Goal: Task Accomplishment & Management: Use online tool/utility

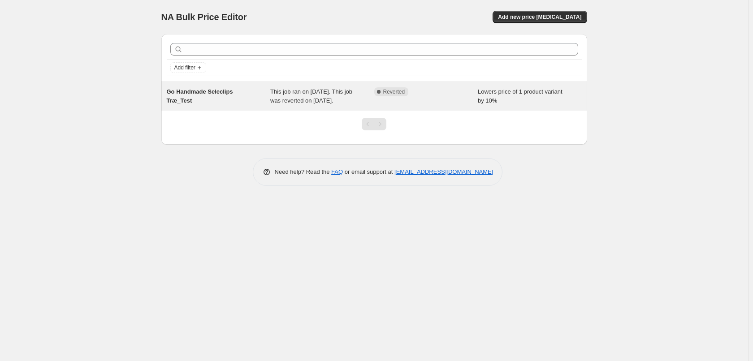
click at [322, 105] on div "This job ran on October 6, 2025. This job was reverted on October 6, 2025." at bounding box center [322, 96] width 104 height 18
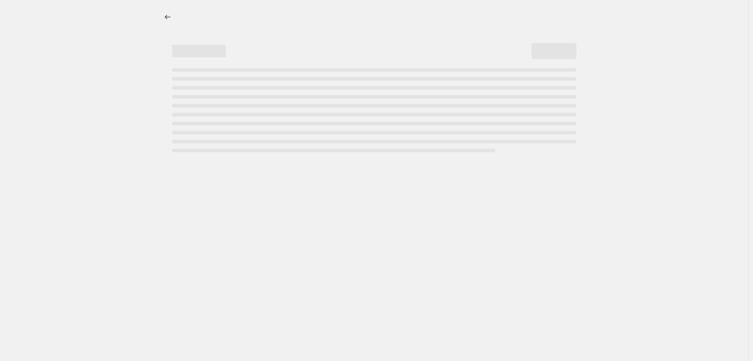
select select "percentage"
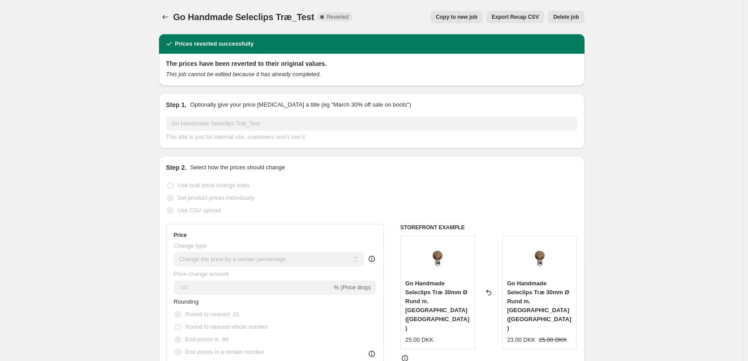
click at [327, 16] on span "Reverted" at bounding box center [338, 16] width 22 height 7
click at [169, 15] on icon "Price change jobs" at bounding box center [165, 17] width 9 height 9
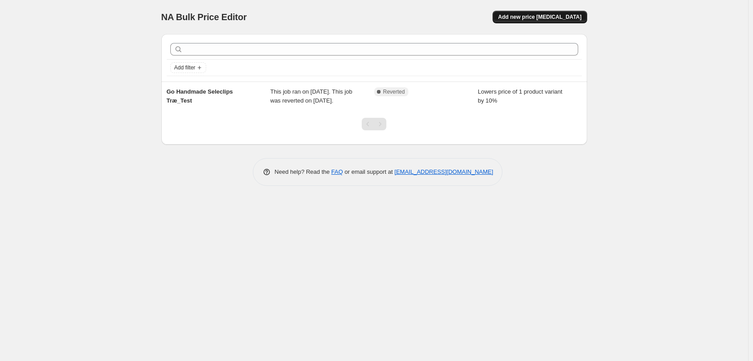
click at [529, 17] on span "Add new price change job" at bounding box center [539, 16] width 83 height 7
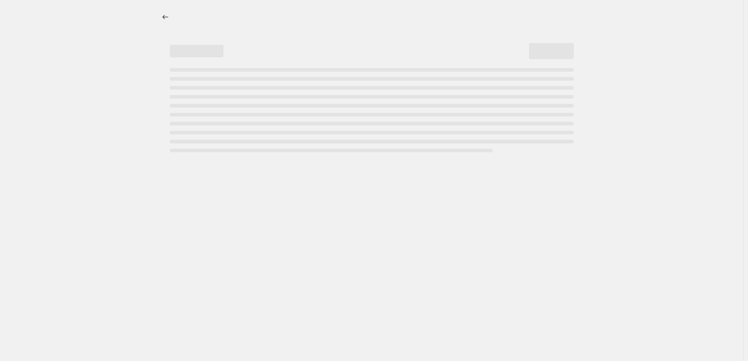
select select "percentage"
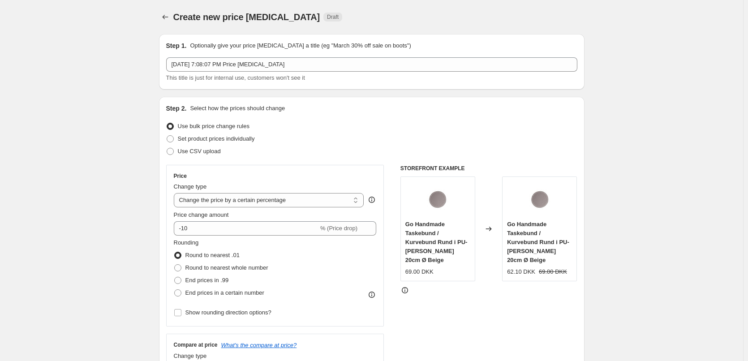
click at [449, 207] on img at bounding box center [438, 199] width 36 height 36
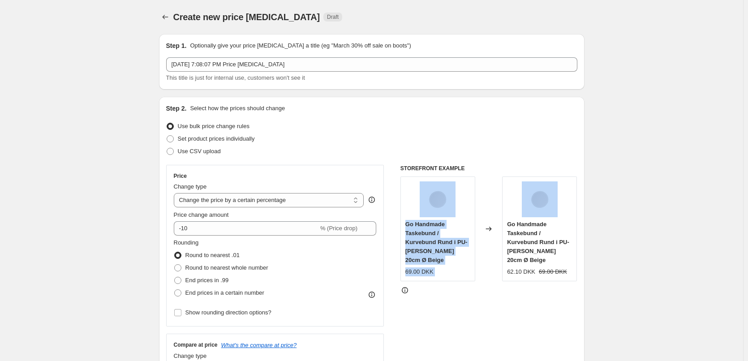
drag, startPoint x: 468, startPoint y: 195, endPoint x: 577, endPoint y: 205, distance: 109.3
click at [577, 205] on div "Go Handmade Taskebund / Kurvebund Rund i PU-Læder 20cm Ø Beige 69.00 DKK Change…" at bounding box center [488, 228] width 177 height 105
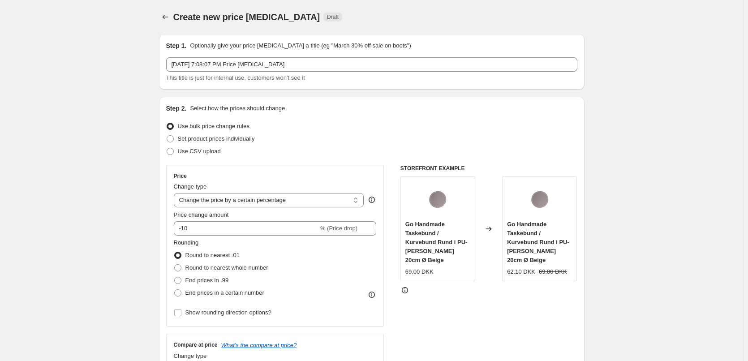
click at [527, 238] on span "Go Handmade Taskebund / Kurvebund Rund i PU-Læder 20cm Ø Beige" at bounding box center [538, 242] width 62 height 43
click at [162, 13] on button "Price change jobs" at bounding box center [165, 17] width 13 height 13
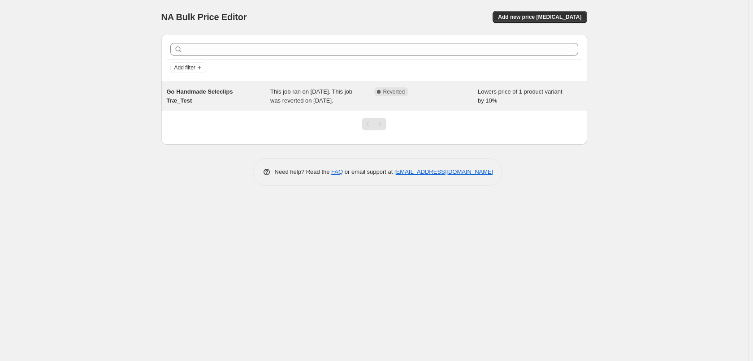
click at [338, 105] on div "This job ran on October 6, 2025. This job was reverted on October 6, 2025." at bounding box center [322, 96] width 104 height 18
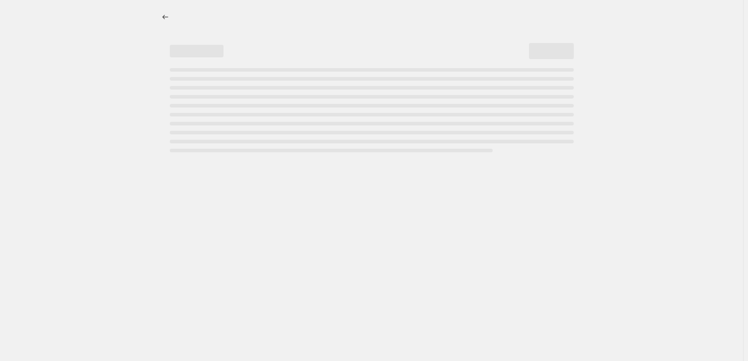
select select "percentage"
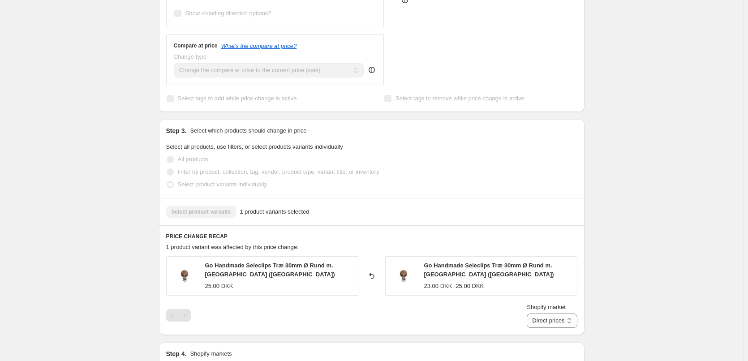
scroll to position [582, 0]
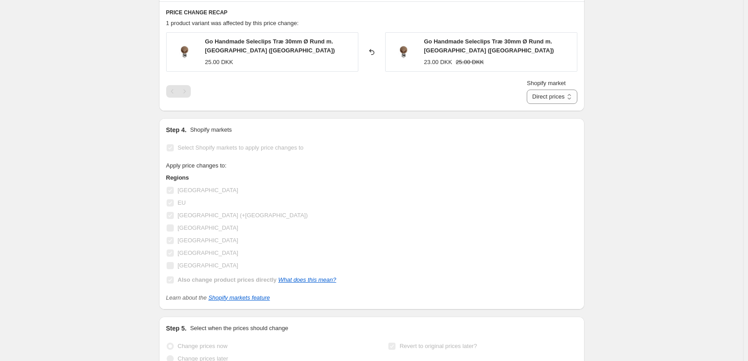
click at [185, 90] on div "Pagination" at bounding box center [184, 91] width 13 height 13
click at [372, 51] on icon at bounding box center [371, 52] width 5 height 6
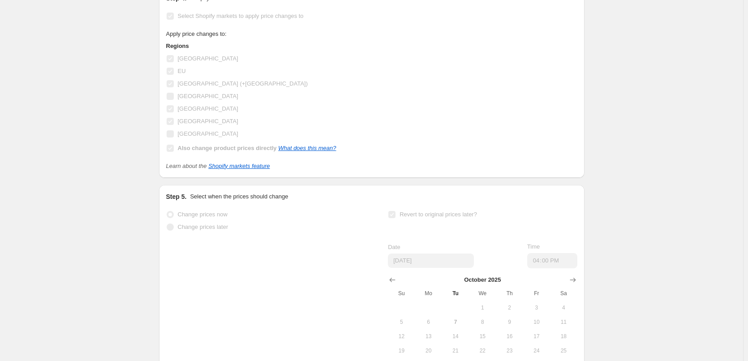
scroll to position [804, 0]
